Goal: Navigation & Orientation: Understand site structure

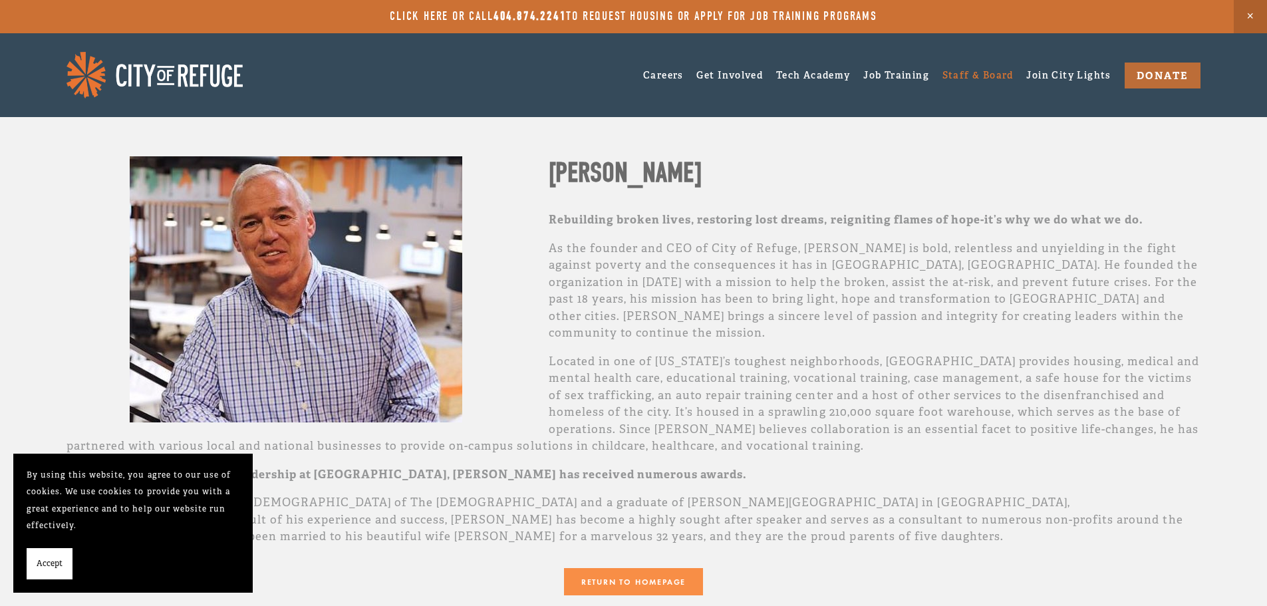
click at [970, 73] on link "Staff & Board" at bounding box center [978, 75] width 71 height 21
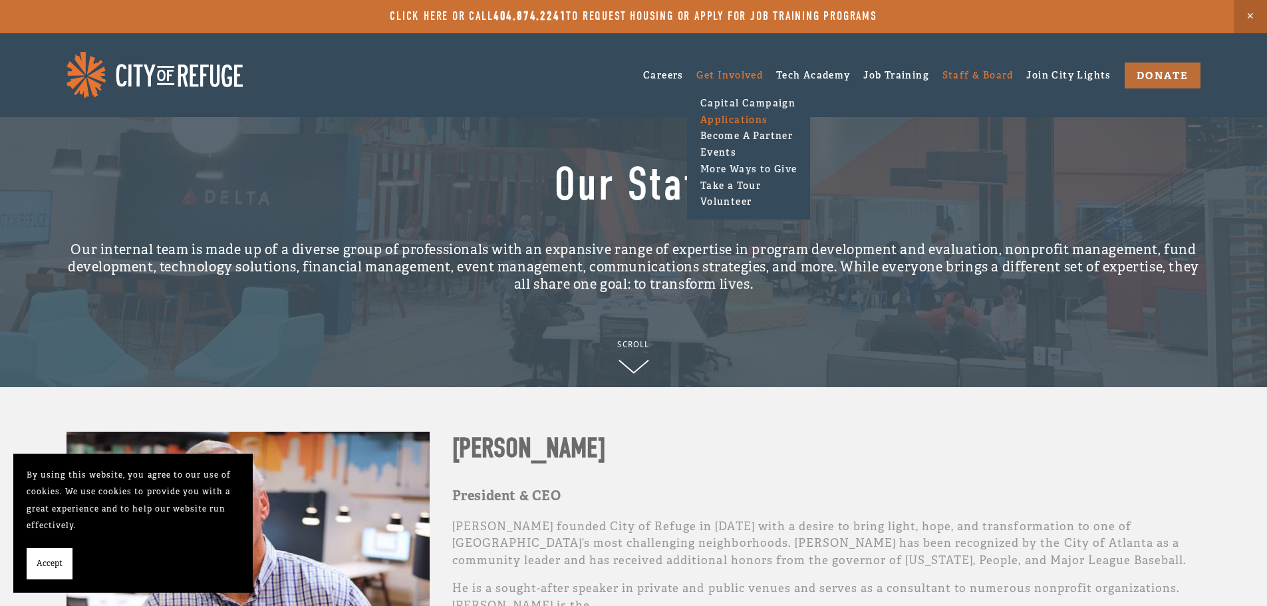
click at [721, 112] on link "Applications" at bounding box center [749, 119] width 104 height 17
click at [743, 98] on link "Capital Campaign" at bounding box center [749, 103] width 104 height 17
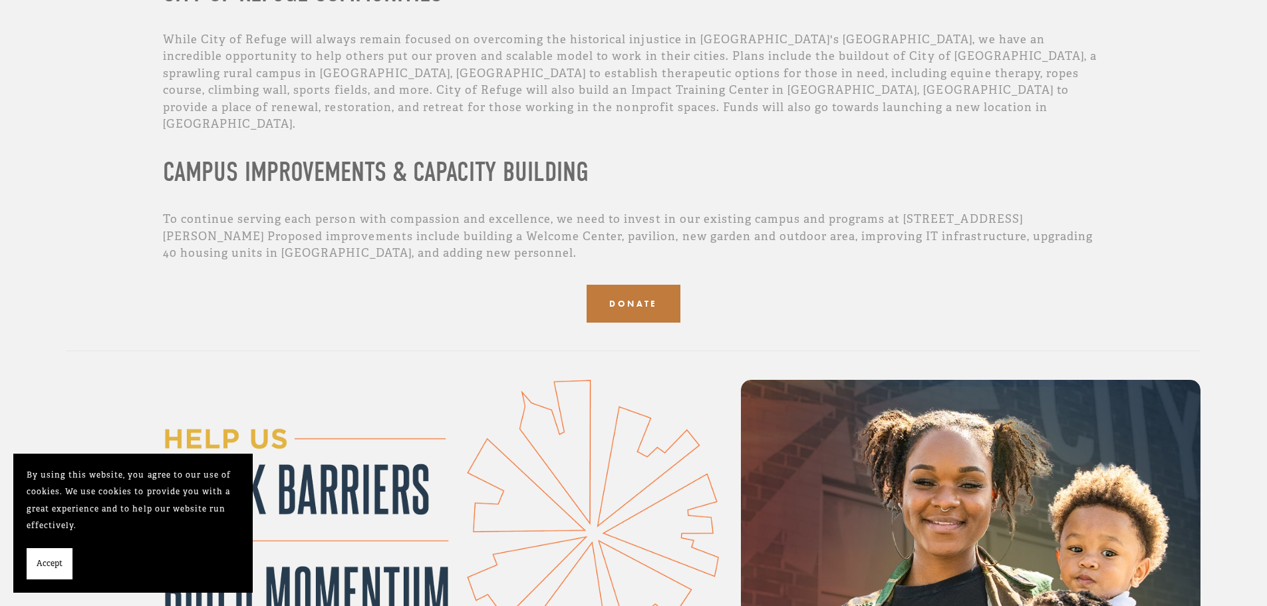
scroll to position [1542, 0]
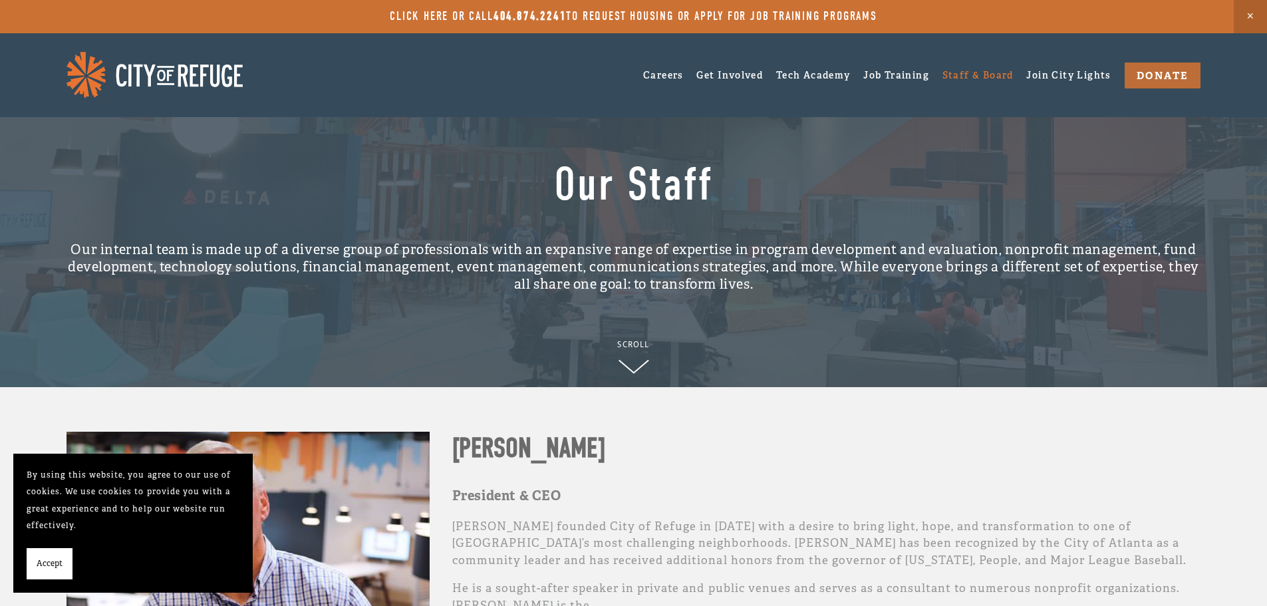
click at [958, 75] on link "Staff & Board" at bounding box center [978, 75] width 71 height 21
